Goal: Task Accomplishment & Management: Manage account settings

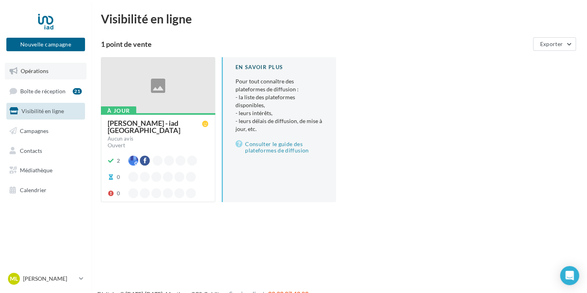
click at [40, 69] on span "Opérations" at bounding box center [35, 70] width 28 height 7
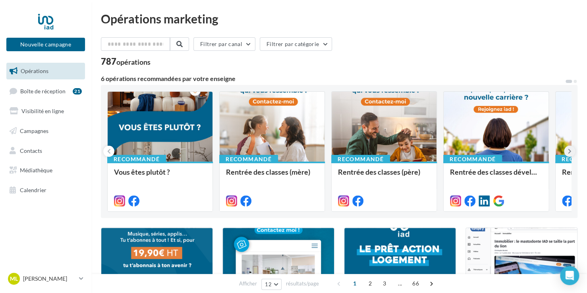
click at [565, 150] on button at bounding box center [569, 151] width 11 height 11
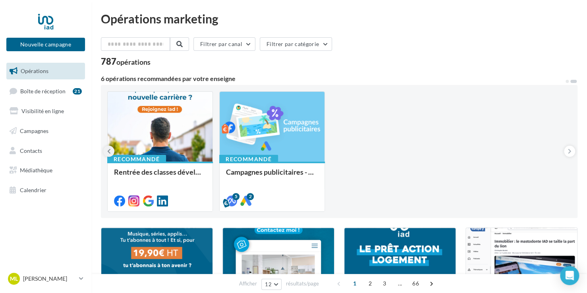
click at [106, 150] on button at bounding box center [108, 151] width 11 height 11
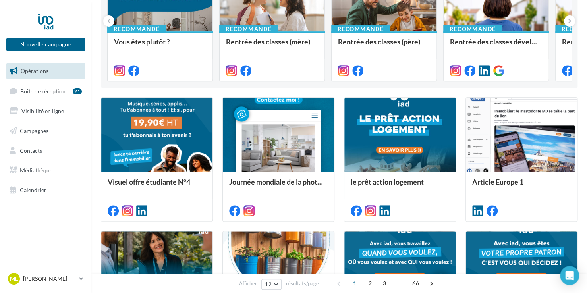
scroll to position [142, 0]
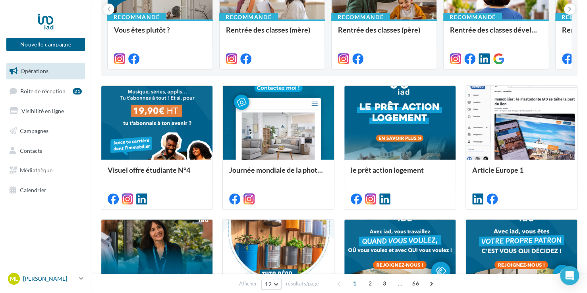
click at [47, 279] on p "[PERSON_NAME]" at bounding box center [49, 279] width 53 height 8
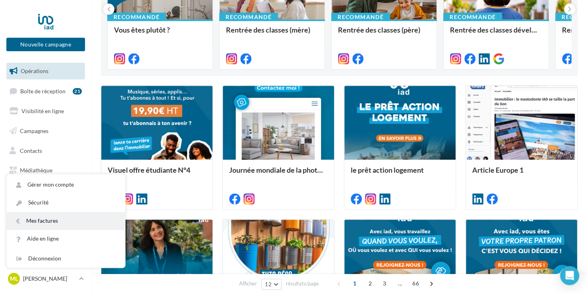
click at [37, 220] on link "Mes factures" at bounding box center [66, 221] width 118 height 18
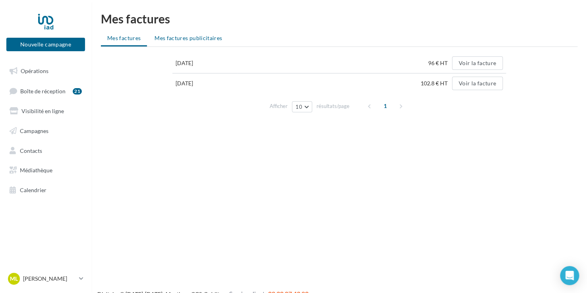
click at [195, 37] on span "Mes factures publicitaires" at bounding box center [187, 38] width 67 height 7
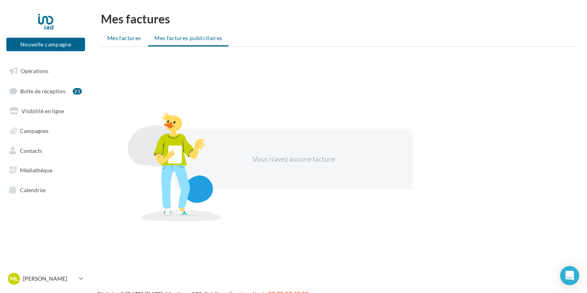
click at [119, 40] on span "Mes factures" at bounding box center [123, 38] width 33 height 7
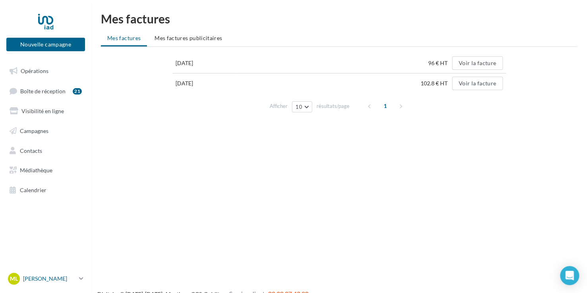
click at [78, 277] on link "ML Magali LACOURREGE magali.lacourrege@iadfrance.fr" at bounding box center [45, 278] width 79 height 15
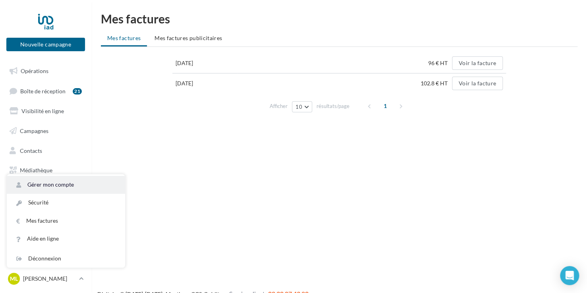
click at [49, 183] on link "Gérer mon compte" at bounding box center [66, 185] width 118 height 18
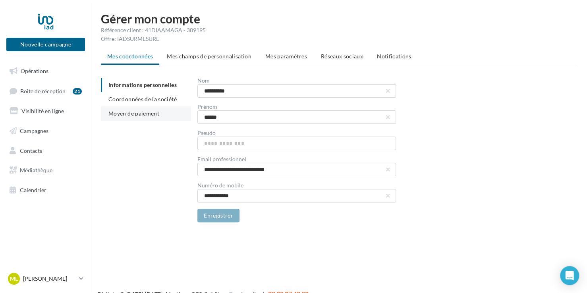
click at [129, 113] on span "Moyen de paiement" at bounding box center [133, 113] width 51 height 7
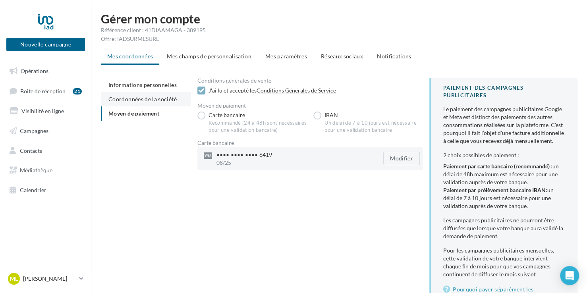
click at [145, 97] on span "Coordonnées de la société" at bounding box center [142, 99] width 68 height 7
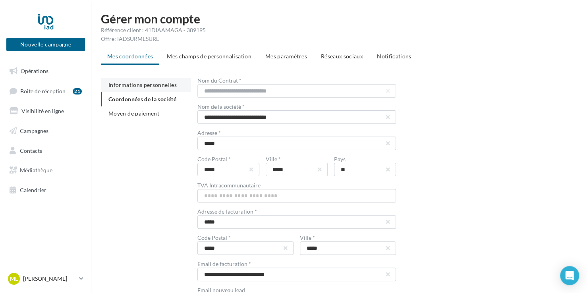
click at [135, 82] on span "Informations personnelles" at bounding box center [142, 84] width 68 height 7
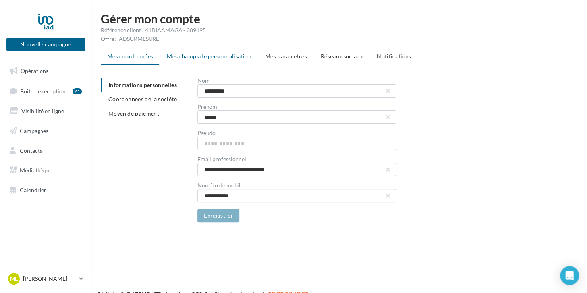
click at [202, 55] on span "Mes champs de personnalisation" at bounding box center [209, 56] width 85 height 7
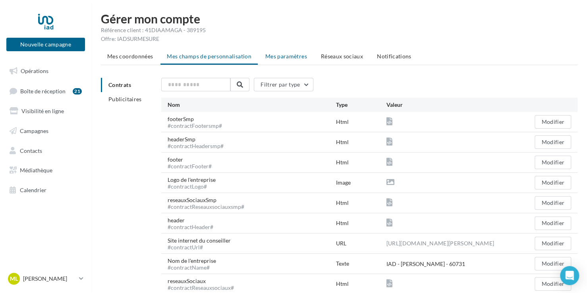
click at [285, 54] on span "Mes paramètres" at bounding box center [286, 56] width 42 height 7
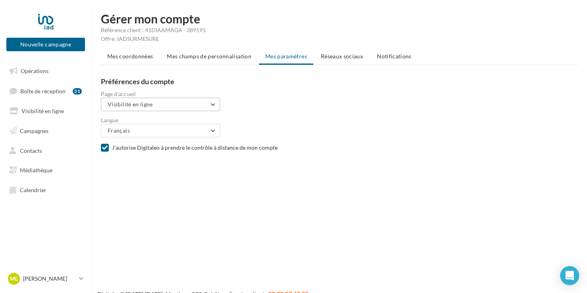
click at [212, 103] on button "Visibilité en ligne" at bounding box center [160, 104] width 119 height 13
click at [338, 56] on span "Réseaux sociaux" at bounding box center [342, 56] width 42 height 7
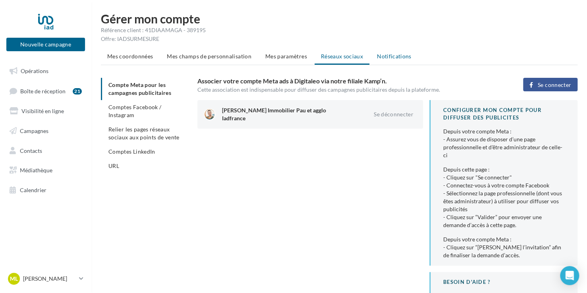
click at [383, 58] on span "Notifications" at bounding box center [394, 56] width 35 height 7
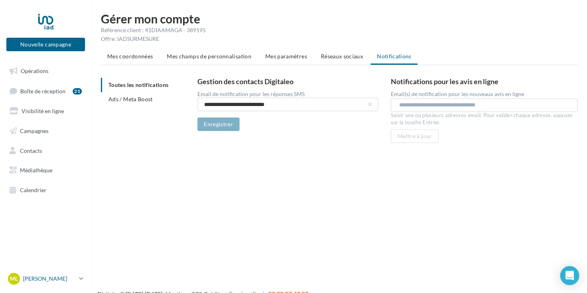
click at [45, 278] on p "[PERSON_NAME]" at bounding box center [49, 279] width 53 height 8
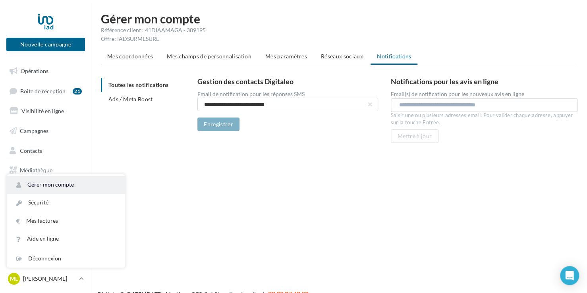
click at [40, 187] on link "Gérer mon compte" at bounding box center [66, 185] width 118 height 18
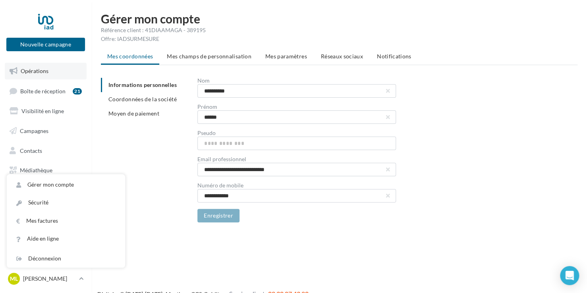
click at [35, 74] on link "Opérations" at bounding box center [46, 71] width 82 height 17
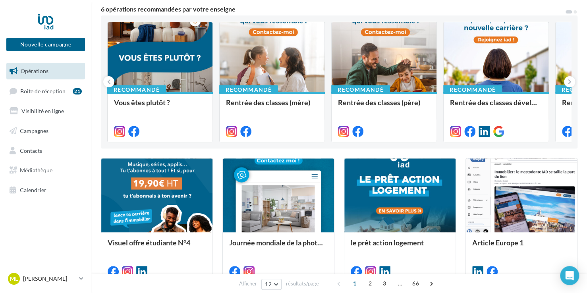
scroll to position [78, 0]
